Goal: Task Accomplishment & Management: Use online tool/utility

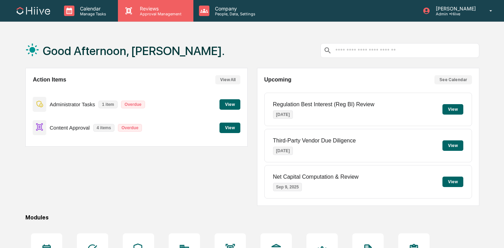
click at [139, 15] on p "Approval Management" at bounding box center [159, 13] width 51 height 5
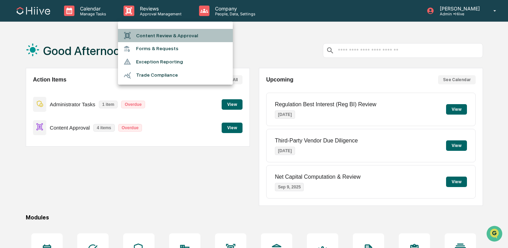
click at [133, 33] on div at bounding box center [129, 36] width 13 height 8
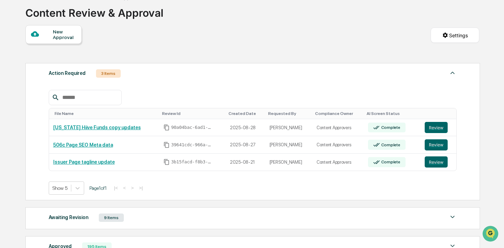
scroll to position [60, 0]
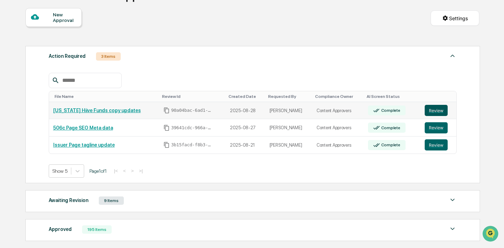
click at [432, 110] on button "Review" at bounding box center [435, 110] width 23 height 11
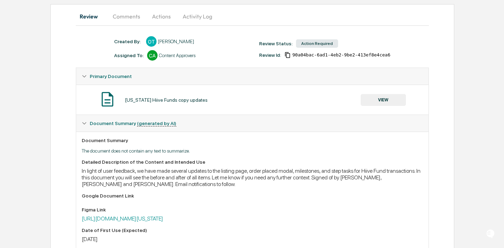
scroll to position [25, 0]
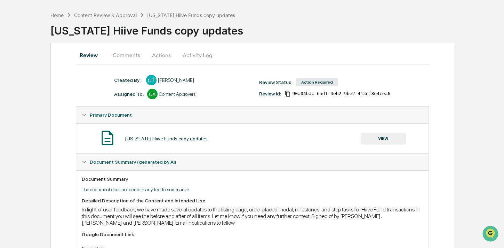
click at [132, 58] on button "Comments" at bounding box center [126, 55] width 39 height 17
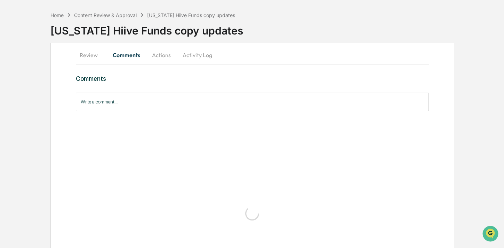
scroll to position [0, 0]
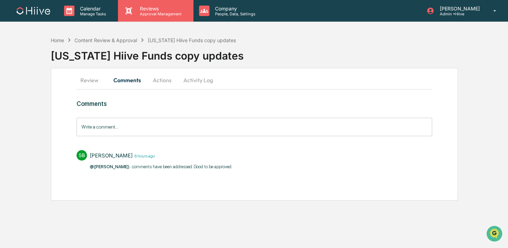
click at [167, 8] on p "Reviews" at bounding box center [159, 9] width 51 height 6
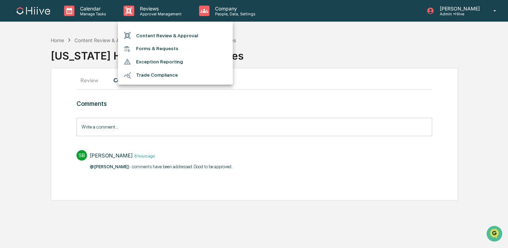
click at [156, 39] on li "Content Review & Approval" at bounding box center [175, 35] width 115 height 13
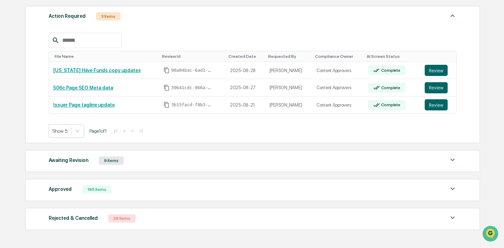
scroll to position [131, 0]
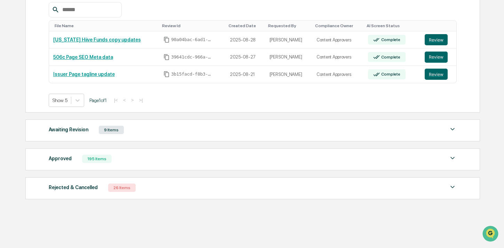
click at [124, 134] on div "Awaiting Revision 9 Items" at bounding box center [253, 130] width 408 height 10
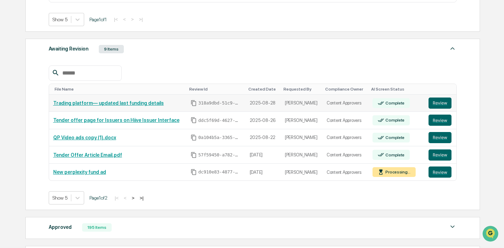
scroll to position [213, 0]
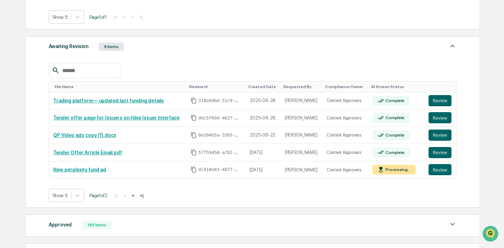
click at [199, 49] on div "Awaiting Revision 9 Items" at bounding box center [253, 47] width 408 height 10
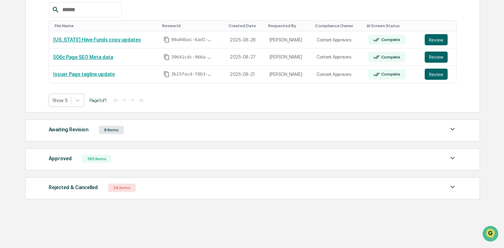
click at [146, 130] on div "Awaiting Revision 9 Items" at bounding box center [253, 130] width 408 height 10
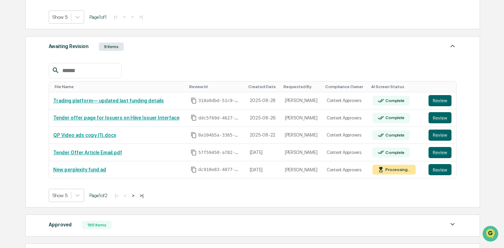
click at [153, 51] on div "Awaiting Revision 9 Items" at bounding box center [253, 47] width 408 height 10
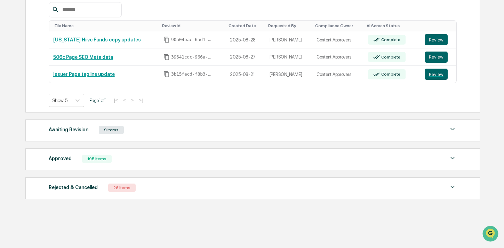
click at [117, 158] on div "Approved 195 Items" at bounding box center [253, 159] width 408 height 10
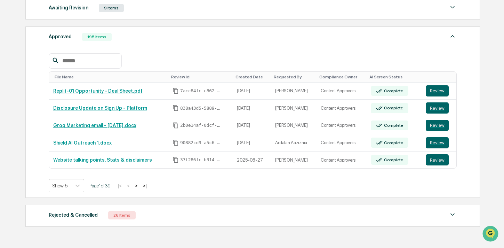
scroll to position [253, 0]
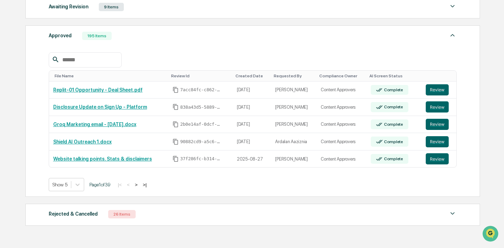
click at [149, 39] on div "Approved 195 Items" at bounding box center [253, 36] width 408 height 10
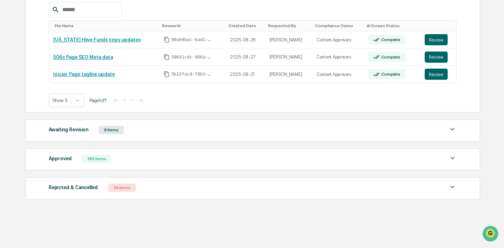
click at [97, 157] on div "195 Items" at bounding box center [97, 158] width 30 height 8
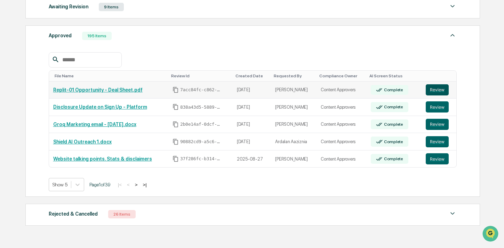
click at [432, 95] on button "Review" at bounding box center [437, 89] width 23 height 11
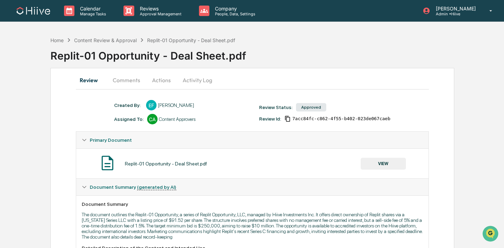
click at [134, 81] on button "Comments" at bounding box center [126, 80] width 39 height 17
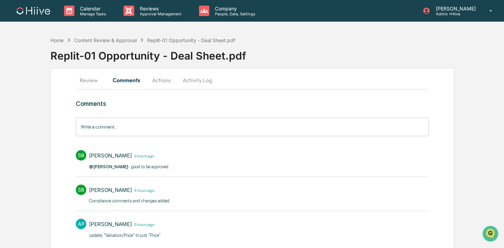
click at [93, 81] on button "Review" at bounding box center [91, 80] width 31 height 17
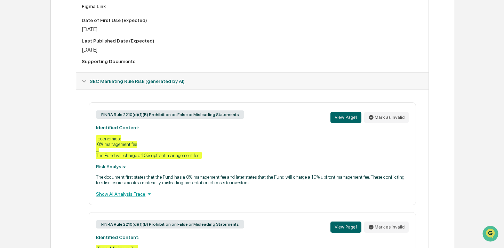
scroll to position [111, 0]
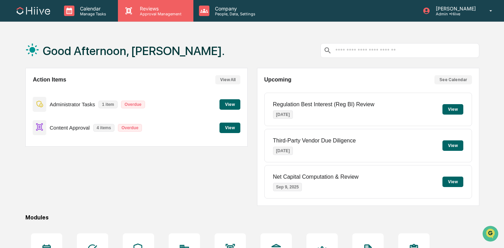
click at [126, 13] on icon at bounding box center [128, 11] width 10 height 10
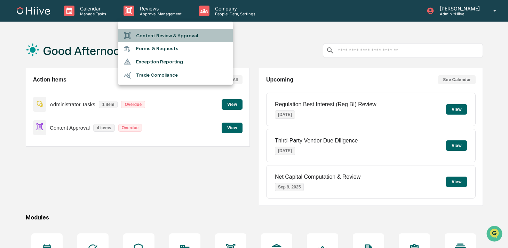
click at [130, 38] on icon at bounding box center [127, 36] width 8 height 8
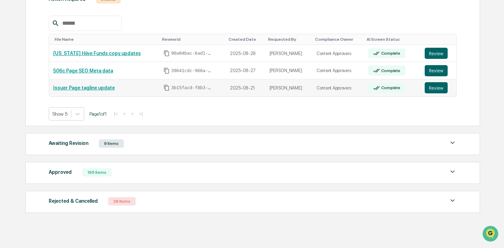
scroll to position [131, 0]
